Goal: Use online tool/utility: Utilize a website feature to perform a specific function

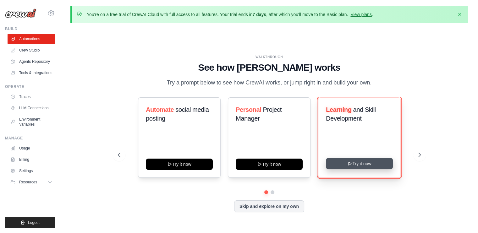
click at [343, 163] on button "Try it now" at bounding box center [359, 163] width 67 height 11
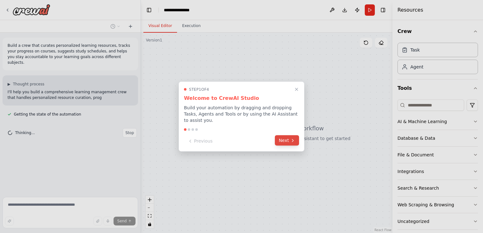
click at [287, 139] on button "Next" at bounding box center [287, 140] width 24 height 10
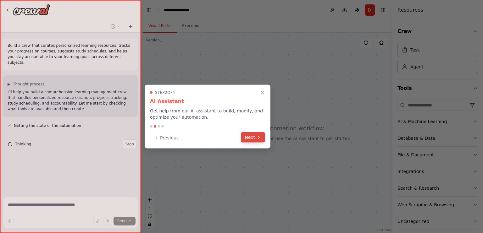
click at [258, 138] on icon at bounding box center [258, 137] width 5 height 5
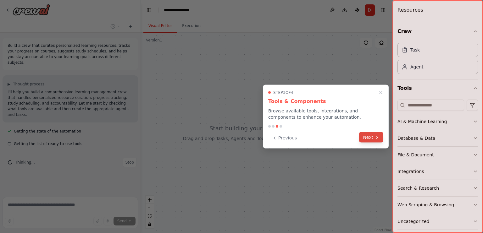
click at [367, 138] on button "Next" at bounding box center [371, 137] width 24 height 10
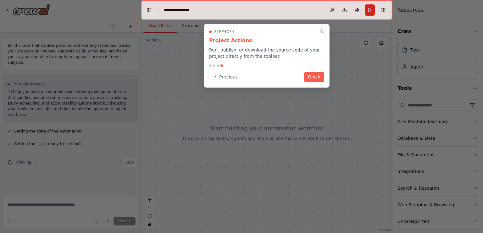
click at [314, 82] on div "Step 4 of 4 Project Actions Run, publish, or download the source code of your p…" at bounding box center [267, 56] width 126 height 64
click at [313, 79] on button "Finish" at bounding box center [314, 76] width 20 height 10
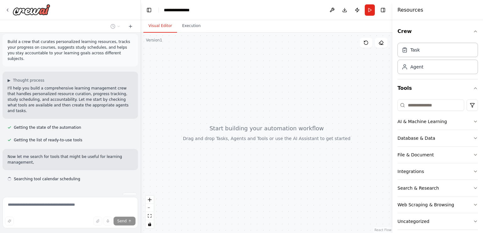
scroll to position [10, 0]
